Goal: Task Accomplishment & Management: Use online tool/utility

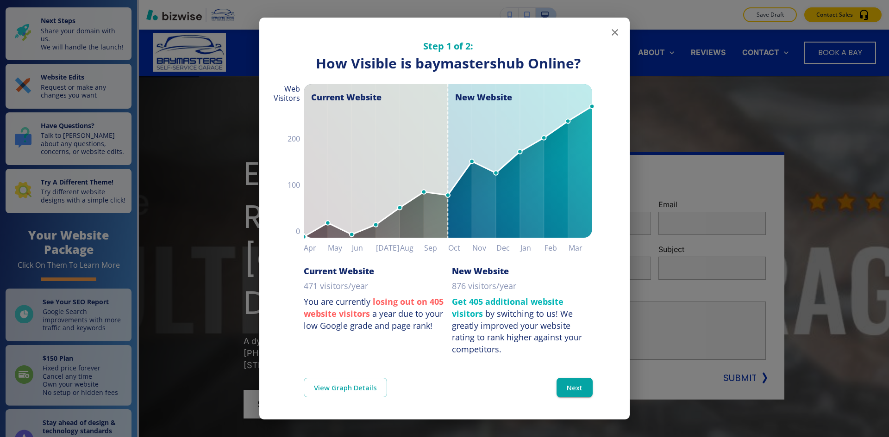
click at [614, 31] on icon "button" at bounding box center [614, 32] width 11 height 11
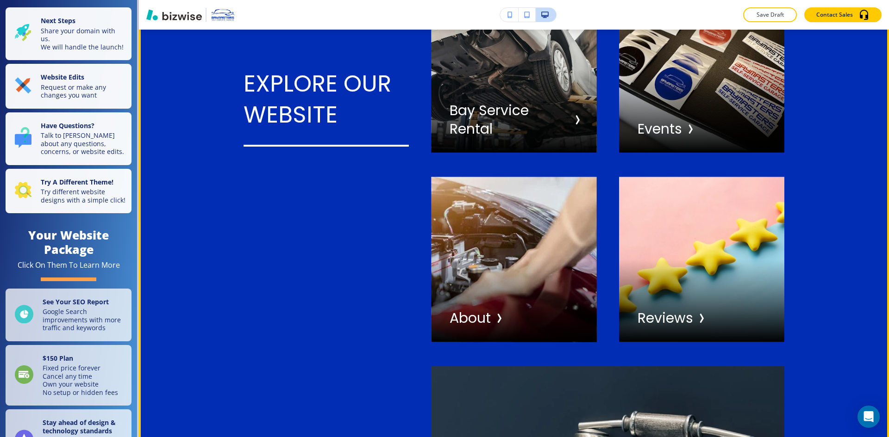
scroll to position [2916, 0]
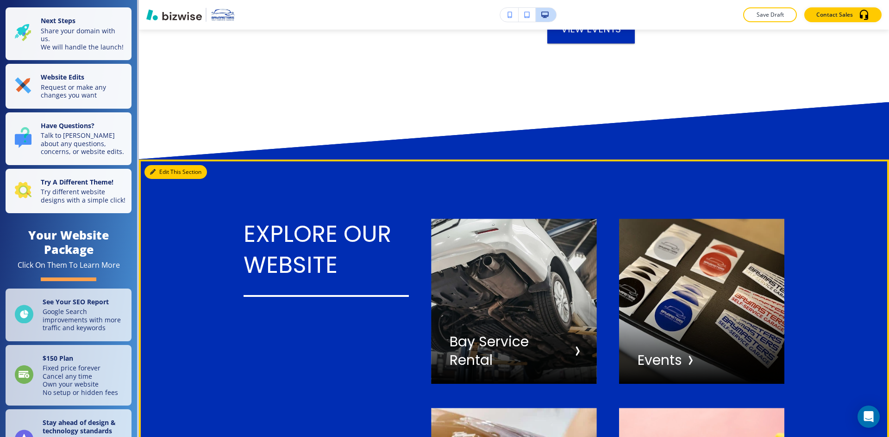
click at [167, 166] on button "Edit This Section" at bounding box center [175, 172] width 62 height 14
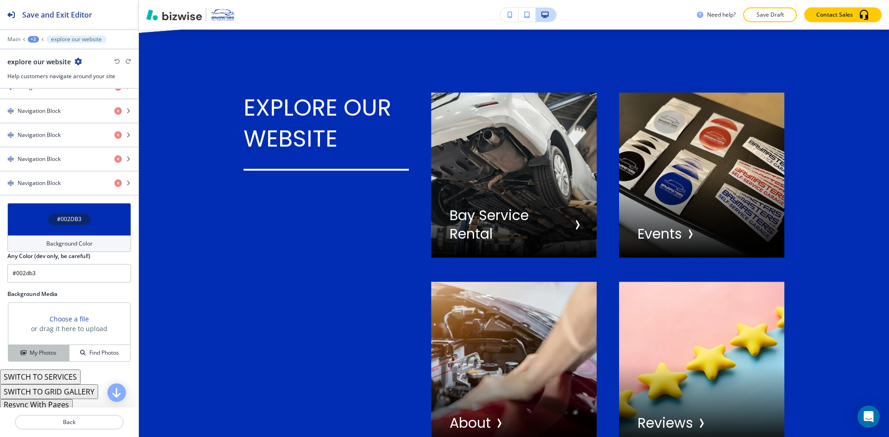
scroll to position [382, 0]
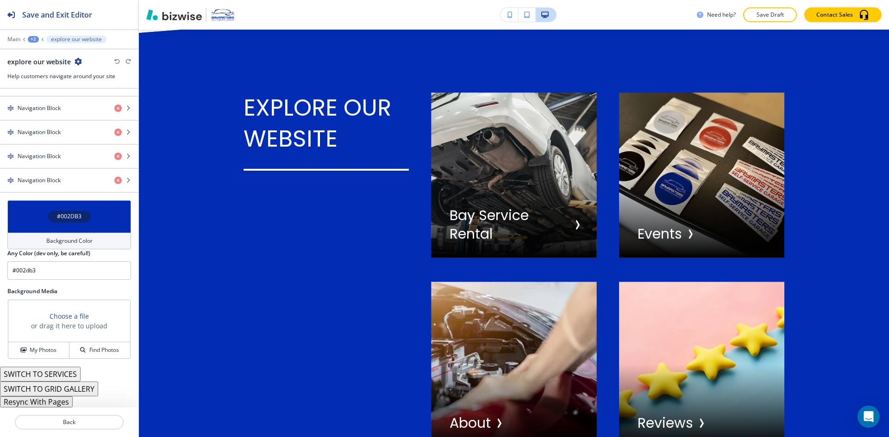
click at [51, 403] on button "Resync With Pages" at bounding box center [36, 402] width 73 height 11
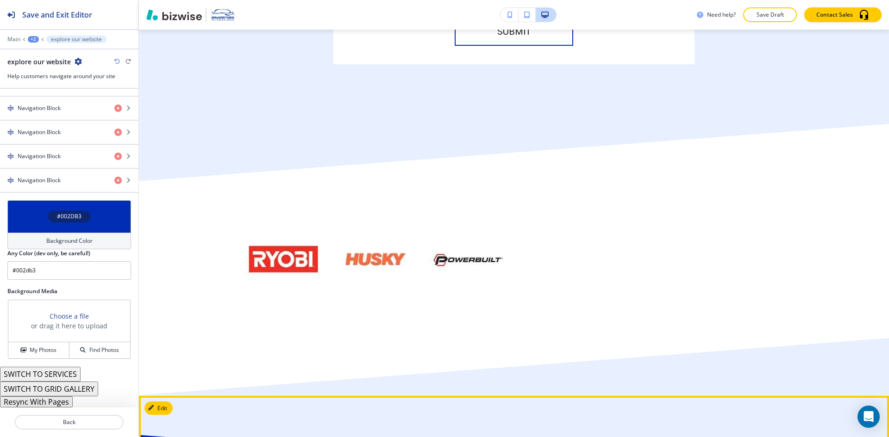
scroll to position [5509, 0]
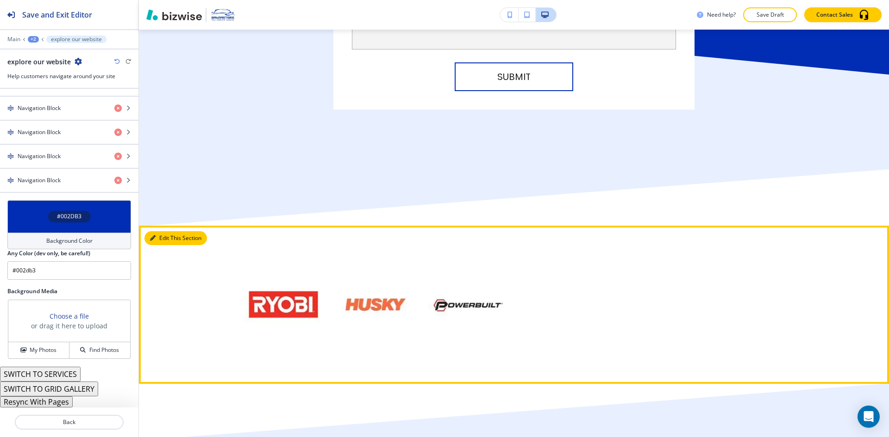
click at [156, 231] on button "Edit This Section" at bounding box center [175, 238] width 62 height 14
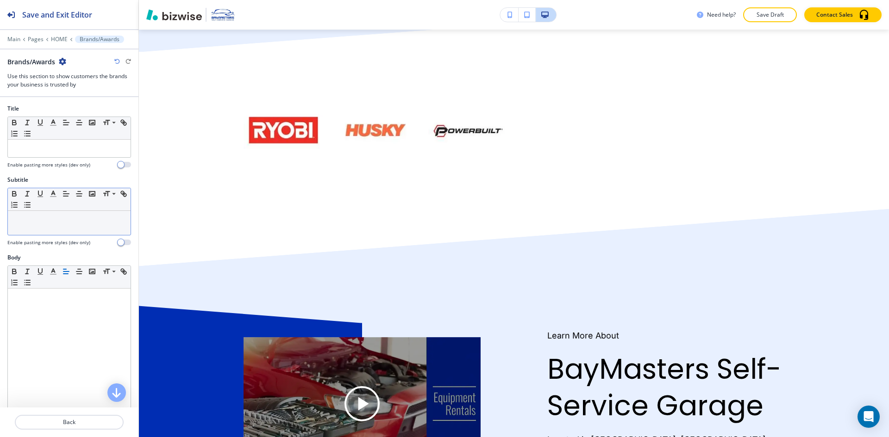
scroll to position [5690, 0]
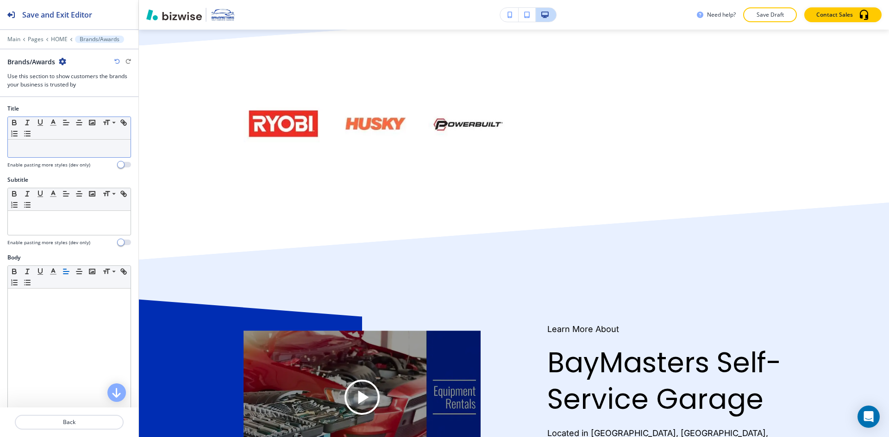
click at [58, 155] on div at bounding box center [69, 149] width 123 height 18
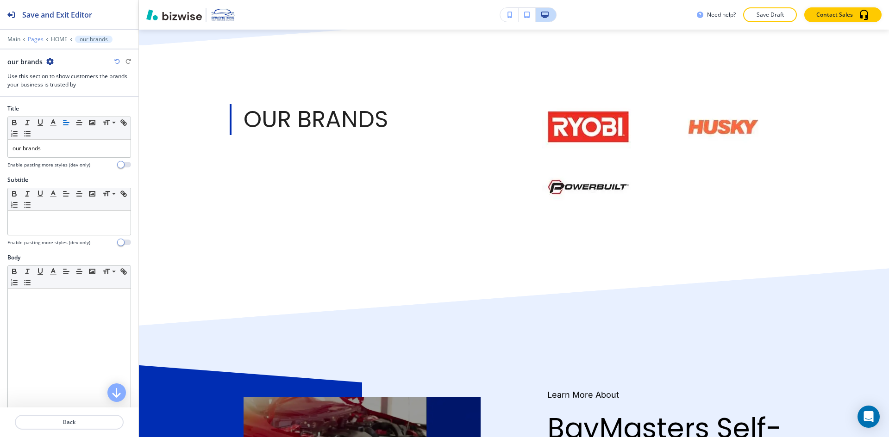
click at [37, 38] on p "Pages" at bounding box center [36, 39] width 16 height 6
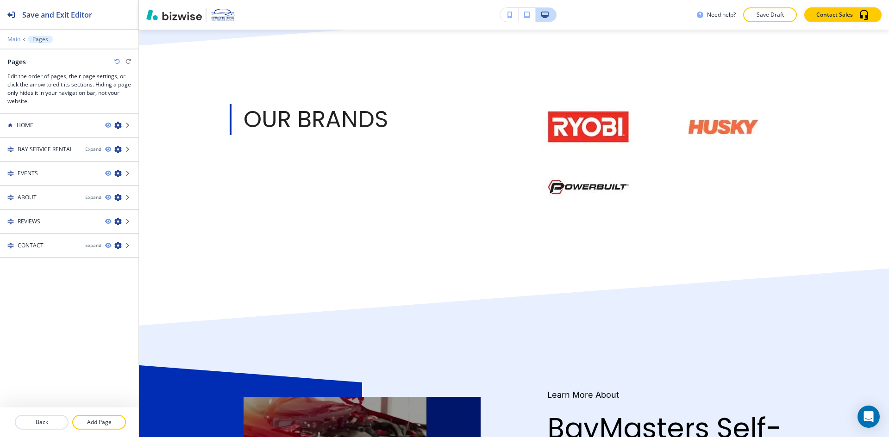
click at [18, 38] on p "Main" at bounding box center [13, 39] width 13 height 6
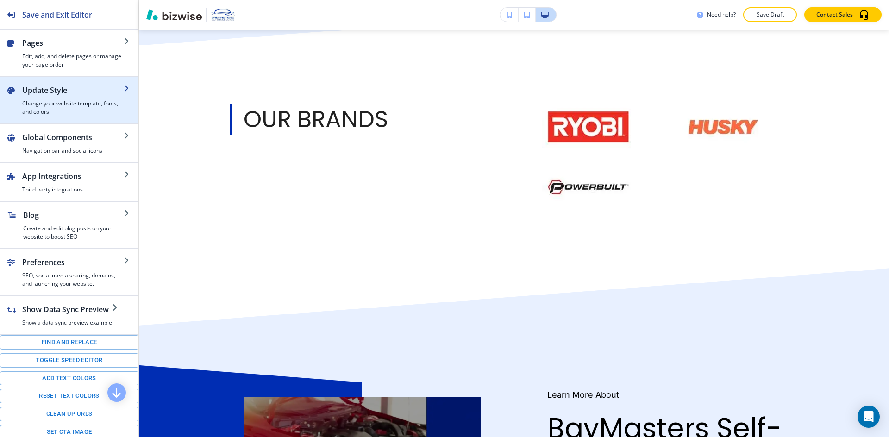
click at [69, 105] on h4 "Change your website template, fonts, and colors" at bounding box center [72, 108] width 101 height 17
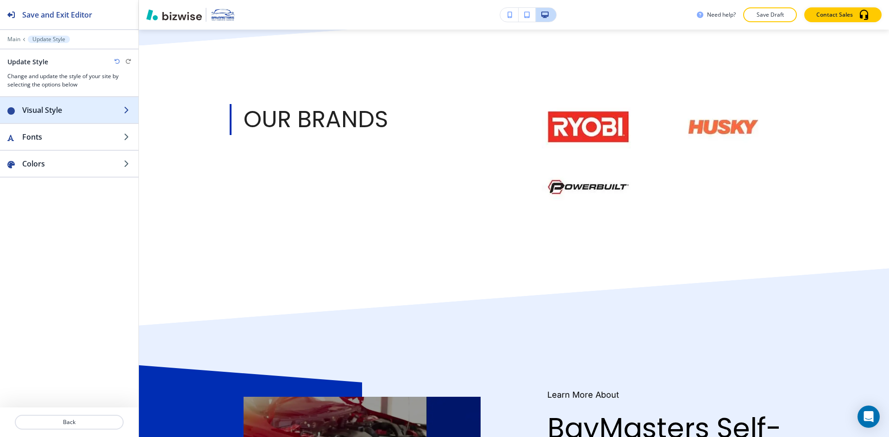
click at [97, 121] on div "button" at bounding box center [69, 119] width 138 height 7
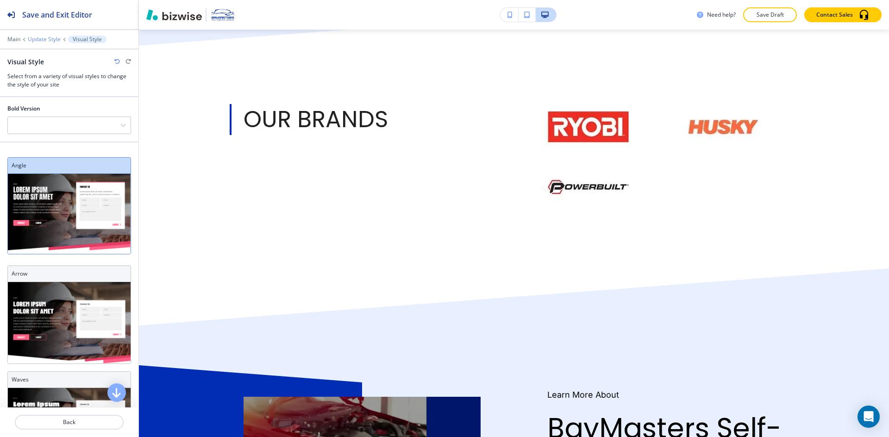
click at [43, 42] on p "Update Style" at bounding box center [44, 39] width 33 height 6
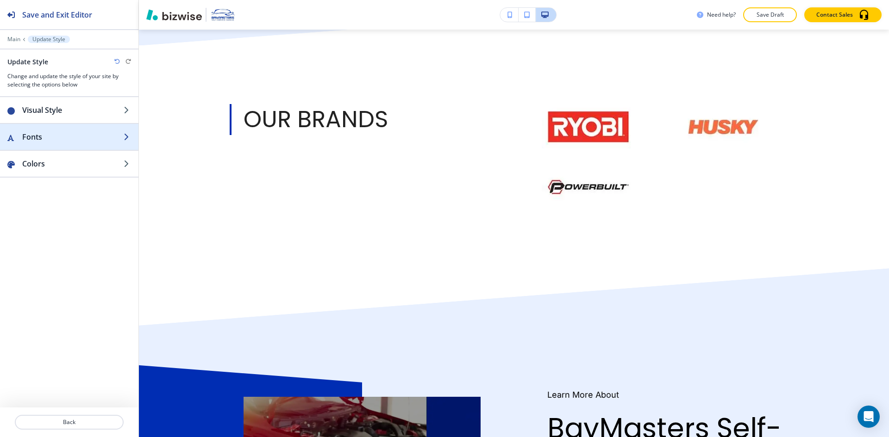
click at [46, 133] on h2 "Fonts" at bounding box center [72, 136] width 101 height 11
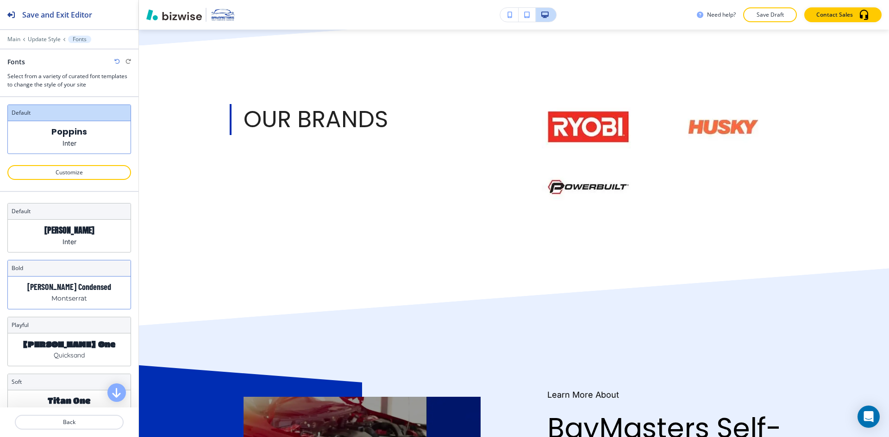
click at [89, 282] on div "Barlow Condensed Montserrat" at bounding box center [69, 293] width 123 height 32
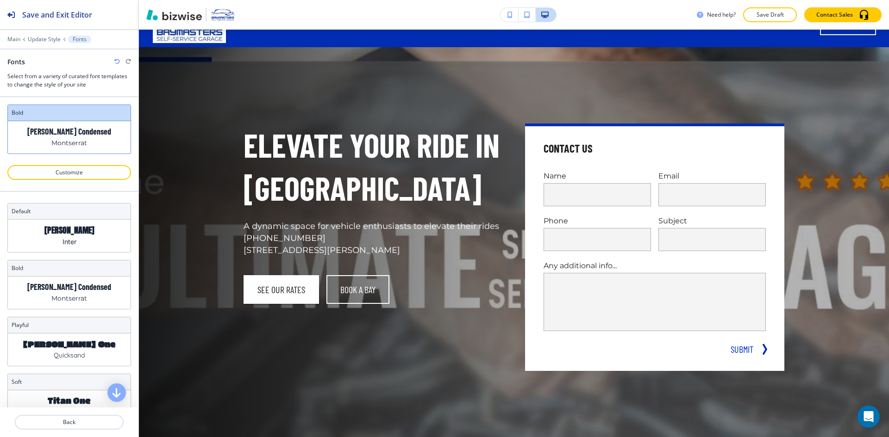
scroll to position [0, 0]
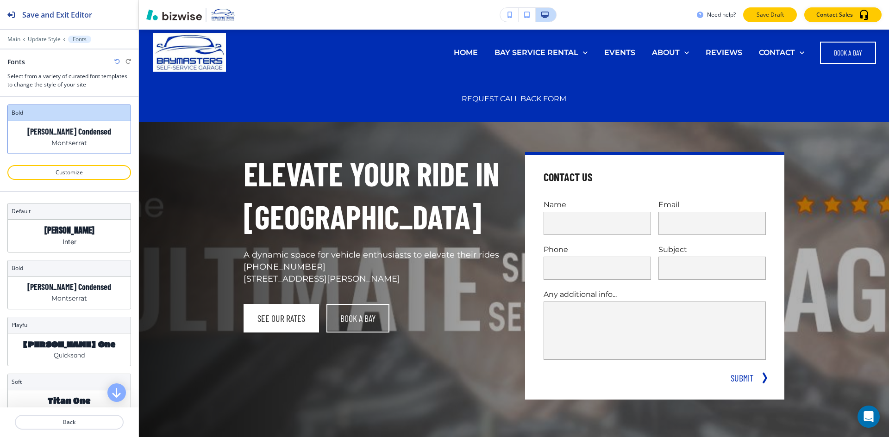
click at [774, 14] on p "Save Draft" at bounding box center [770, 15] width 30 height 8
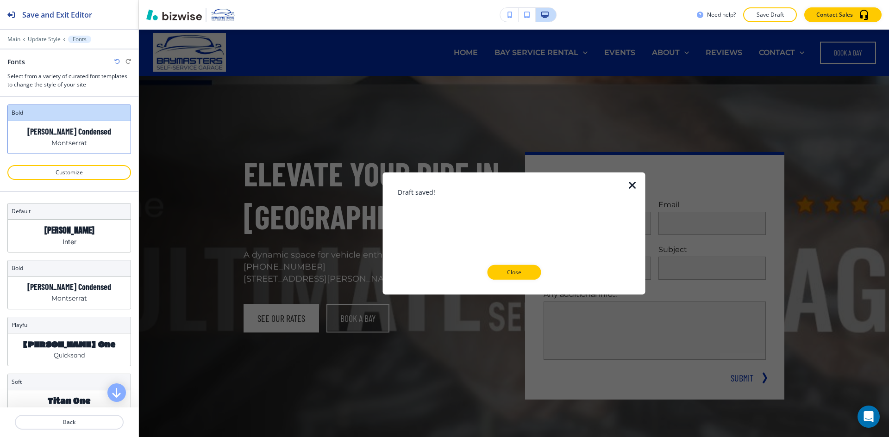
drag, startPoint x: 521, startPoint y: 280, endPoint x: 487, endPoint y: 235, distance: 56.3
click at [520, 281] on div at bounding box center [514, 287] width 233 height 15
click at [515, 271] on p "Close" at bounding box center [514, 272] width 30 height 8
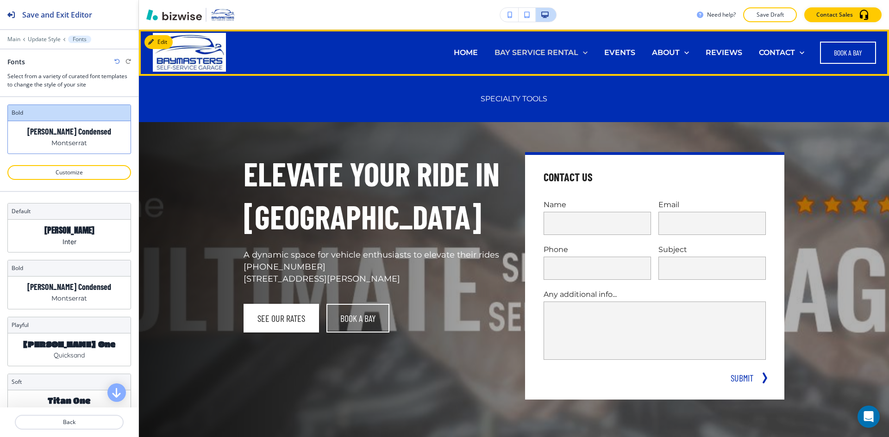
click at [546, 53] on p "BAY SERVICE RENTAL" at bounding box center [536, 52] width 84 height 11
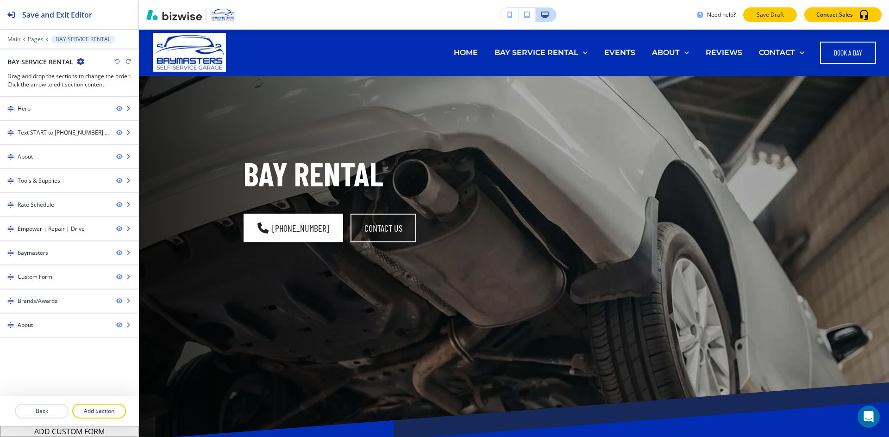
click at [762, 19] on p "Save Draft" at bounding box center [770, 15] width 30 height 8
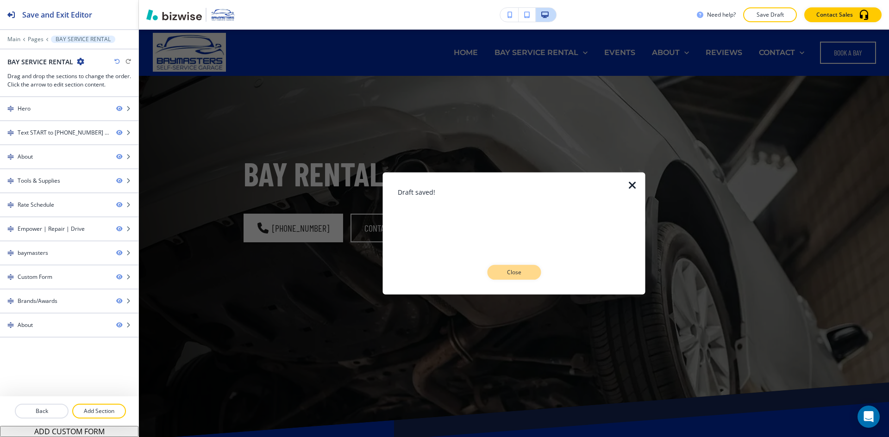
click at [527, 275] on p "Close" at bounding box center [514, 272] width 30 height 8
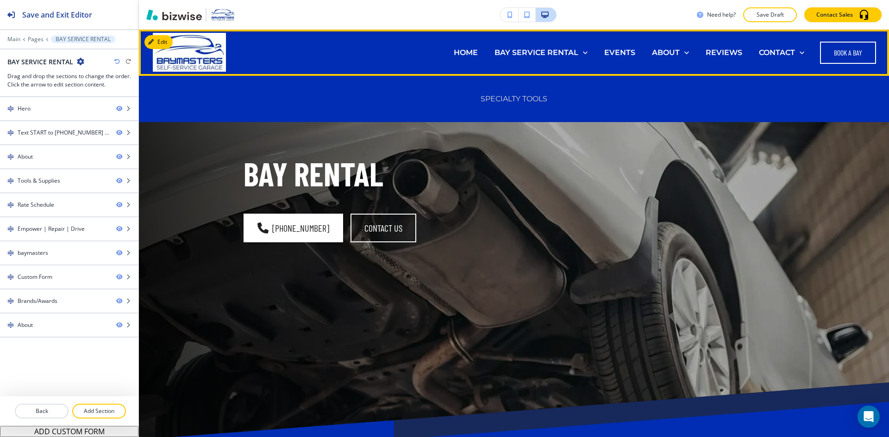
click at [517, 101] on p "SPECIALTY TOOLS" at bounding box center [514, 99] width 67 height 11
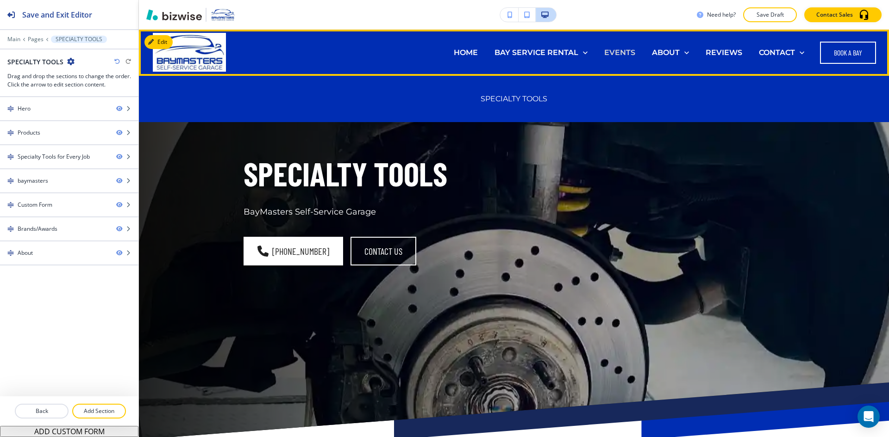
click at [611, 54] on p "EVENTS" at bounding box center [619, 52] width 31 height 11
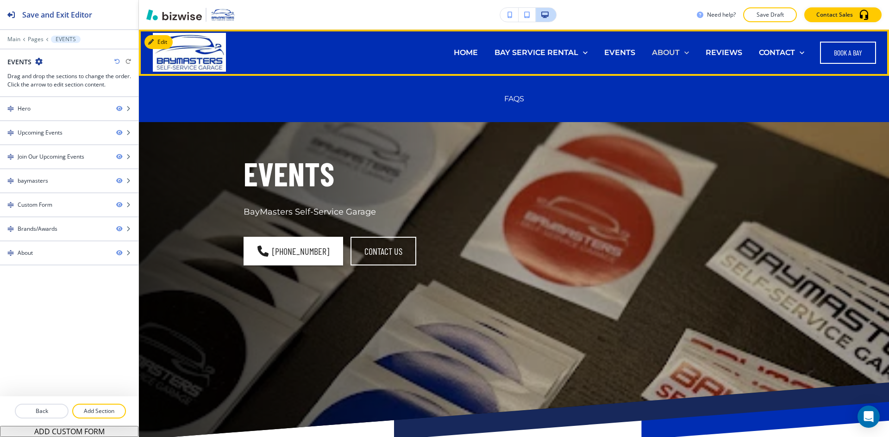
click at [664, 53] on p "ABOUT" at bounding box center [666, 52] width 28 height 11
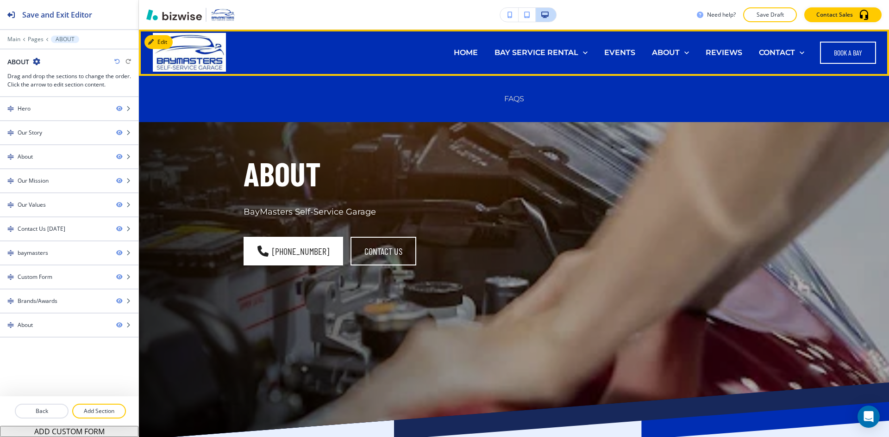
click at [513, 99] on p "FAQS" at bounding box center [514, 99] width 20 height 11
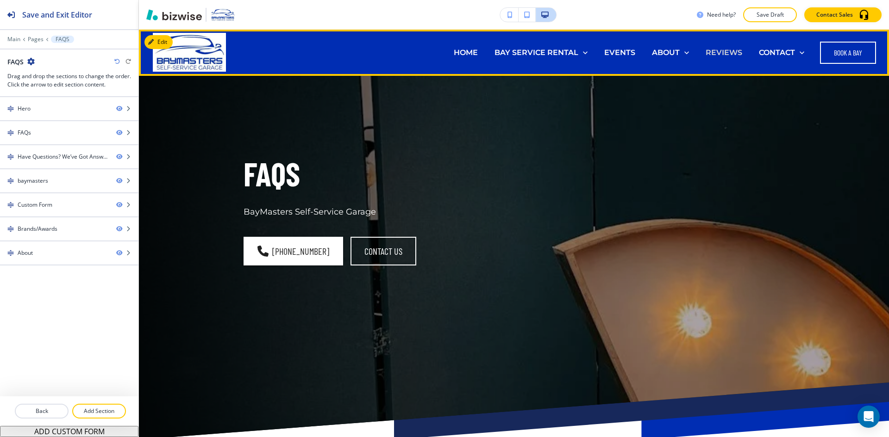
click at [705, 52] on p "REVIEWS" at bounding box center [723, 52] width 37 height 11
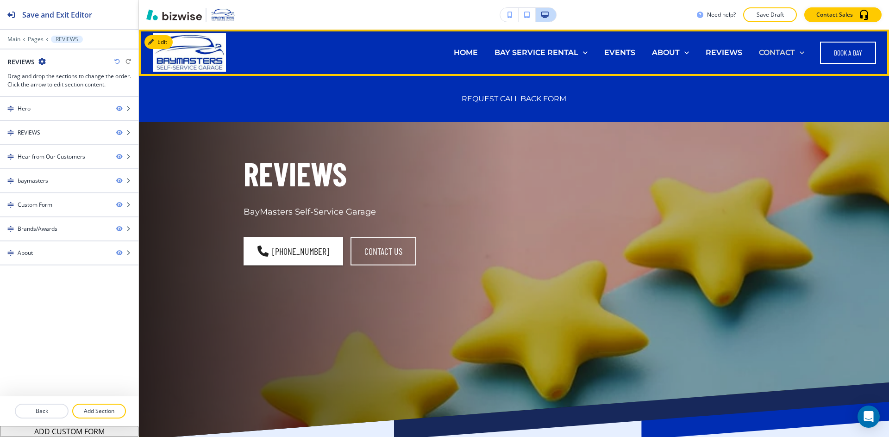
click at [759, 50] on p "CONTACT" at bounding box center [777, 52] width 36 height 11
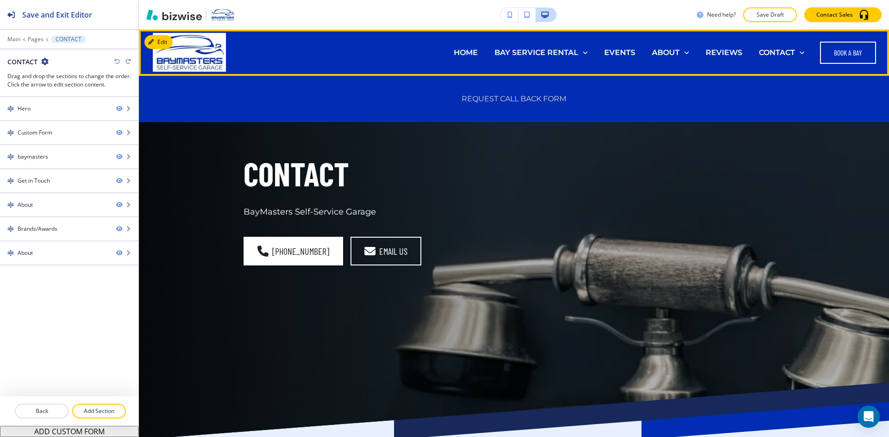
click at [518, 99] on p "REQUEST CALL BACK FORM" at bounding box center [514, 99] width 105 height 11
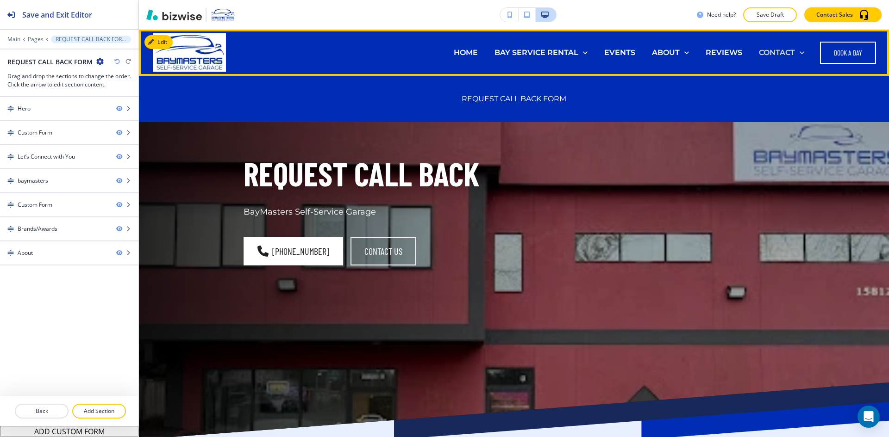
click at [759, 50] on p "CONTACT" at bounding box center [777, 52] width 36 height 11
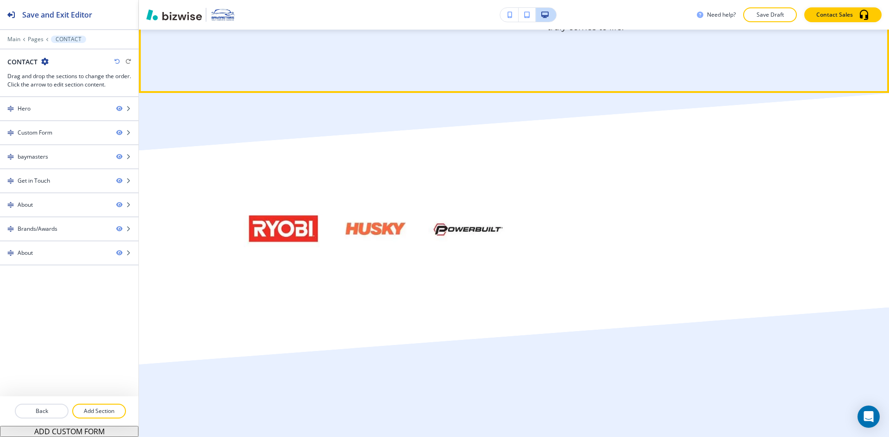
scroll to position [1991, 0]
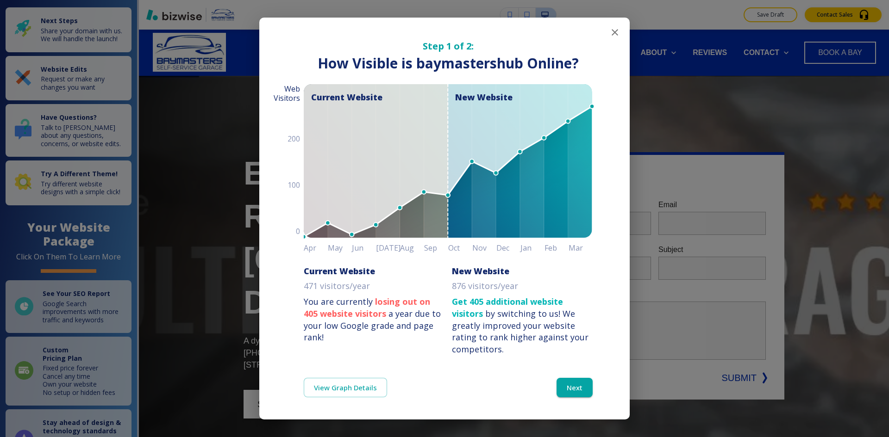
click at [620, 37] on button "button" at bounding box center [614, 32] width 19 height 19
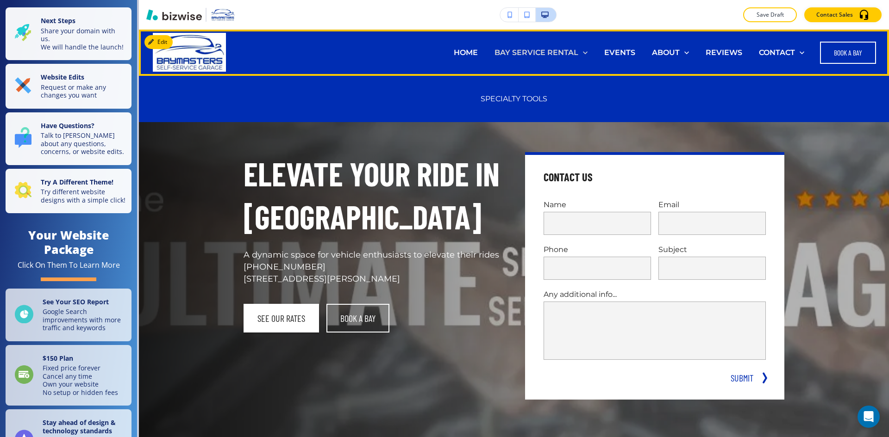
click at [527, 51] on p "BAY SERVICE RENTAL" at bounding box center [536, 52] width 84 height 11
